Goal: Information Seeking & Learning: Learn about a topic

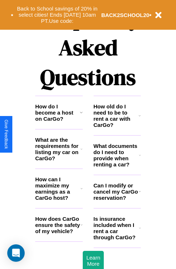
scroll to position [877, 0]
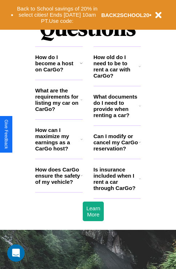
click at [81, 102] on icon at bounding box center [81, 100] width 2 height 6
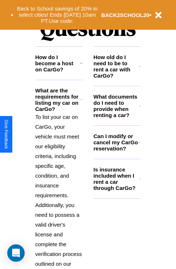
click at [117, 117] on h3 "What documents do I need to provide when renting a car?" at bounding box center [116, 105] width 46 height 25
click at [59, 182] on p "To list your car on CarGo, your vehicle must meet our eligibility criteria, inc…" at bounding box center [58, 195] width 47 height 166
click at [117, 78] on h3 "How old do I need to be to rent a car with CarGo?" at bounding box center [115, 66] width 45 height 25
click at [139, 145] on icon at bounding box center [139, 142] width 2 height 6
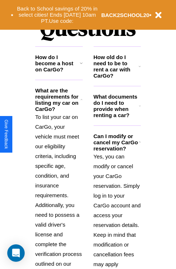
click at [59, 72] on h3 "How do I become a host on CarGo?" at bounding box center [57, 63] width 45 height 18
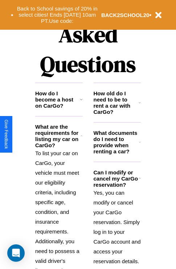
scroll to position [465, 0]
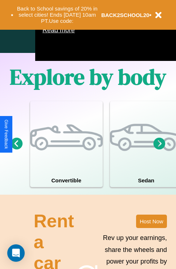
click at [159, 149] on icon at bounding box center [159, 143] width 12 height 12
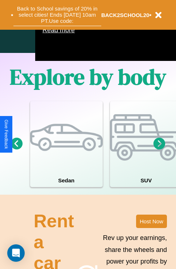
click at [57, 15] on button "Back to School savings of 20% in select cities! Ends [DATE] 10am PT. Use code:" at bounding box center [57, 15] width 88 height 22
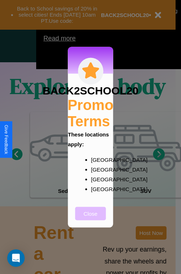
click at [91, 218] on button "Close" at bounding box center [90, 213] width 31 height 13
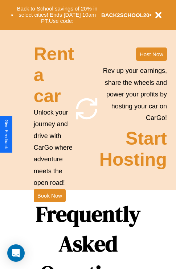
scroll to position [465, 0]
